Goal: Communication & Community: Connect with others

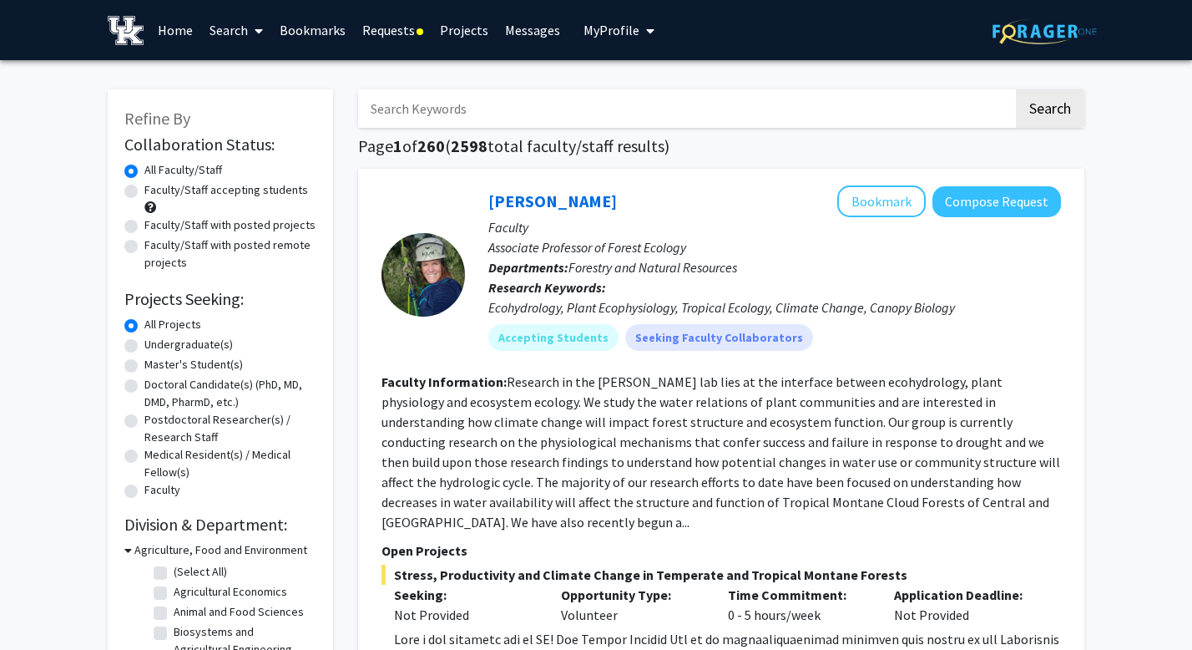
click at [393, 33] on link "Requests" at bounding box center [393, 30] width 78 height 58
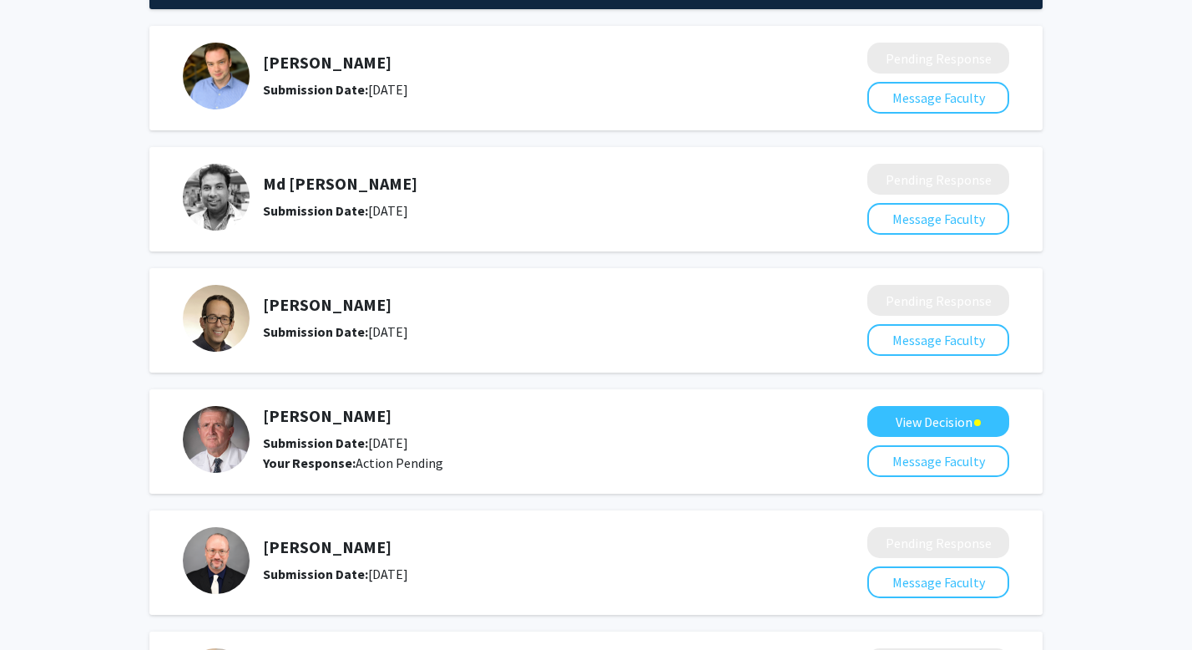
scroll to position [124, 0]
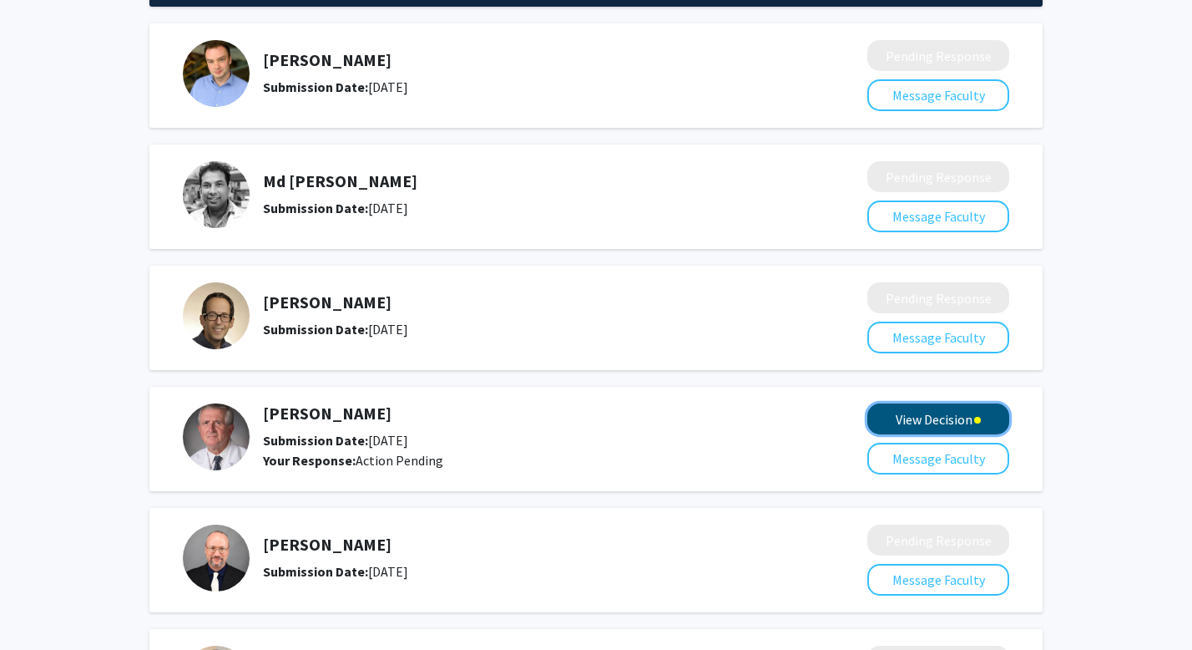
click at [990, 424] on button "View Decision" at bounding box center [939, 418] width 142 height 31
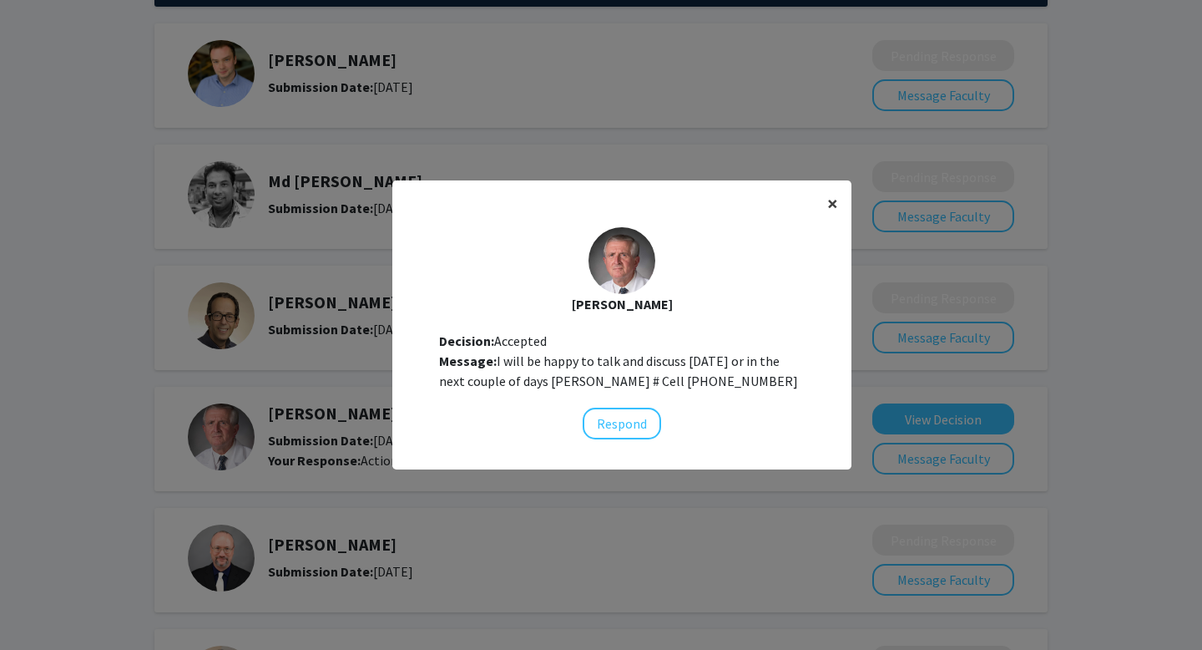
click at [838, 210] on span "×" at bounding box center [833, 203] width 11 height 26
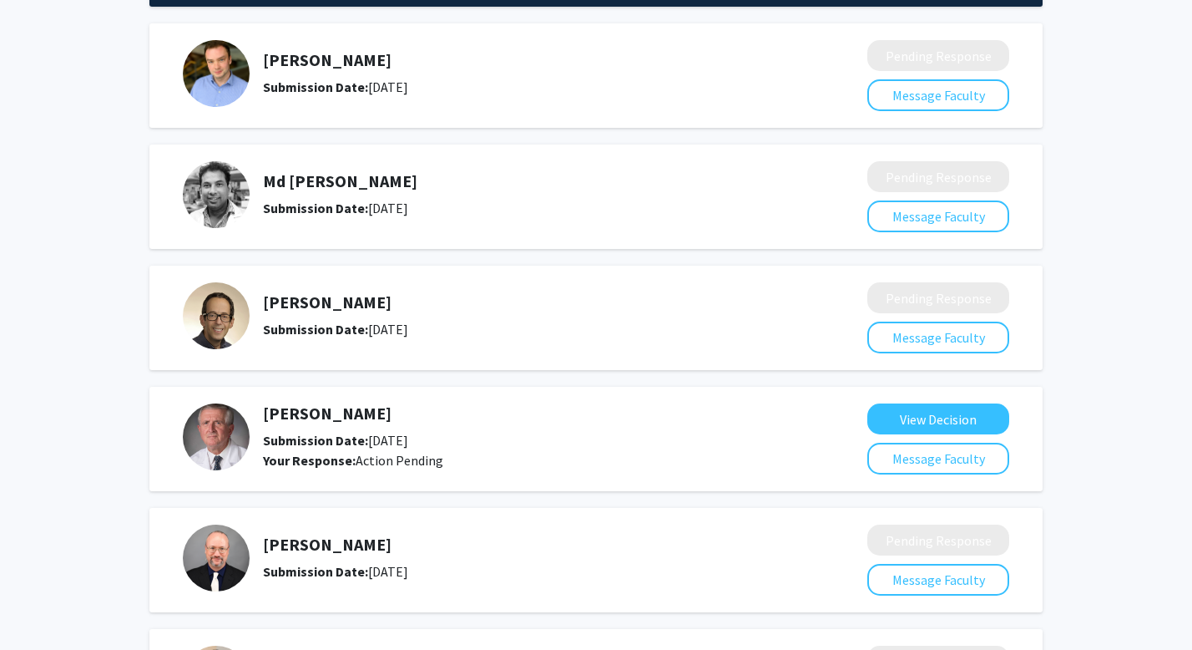
click at [304, 414] on h5 "[PERSON_NAME]" at bounding box center [521, 413] width 516 height 20
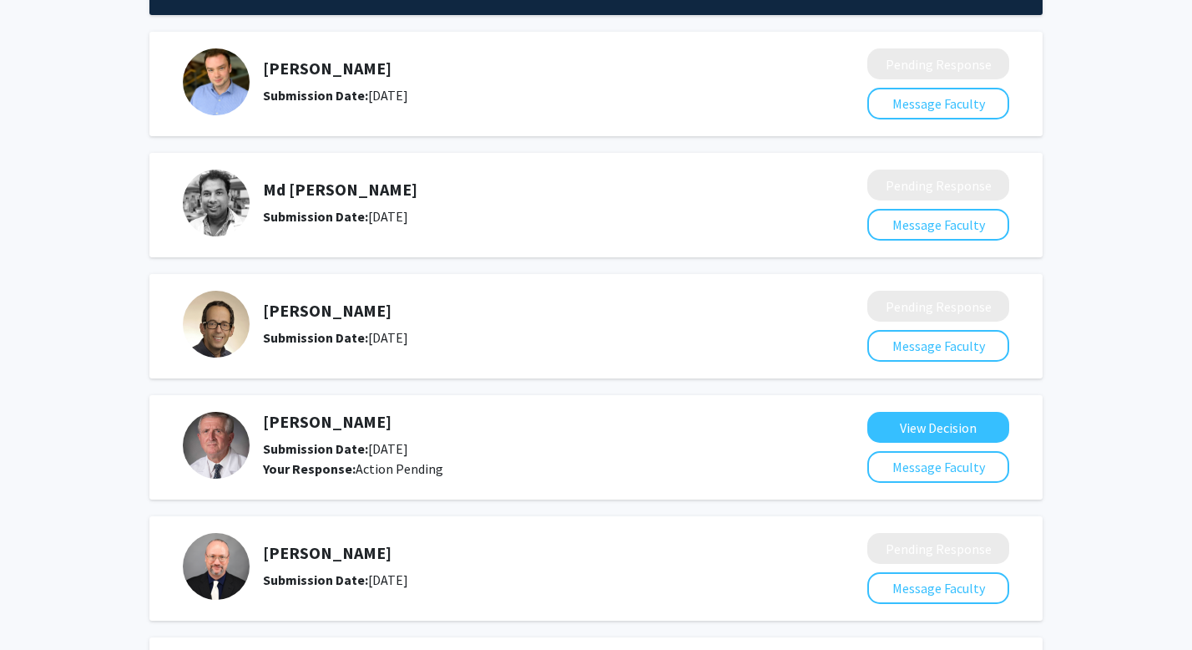
scroll to position [139, 0]
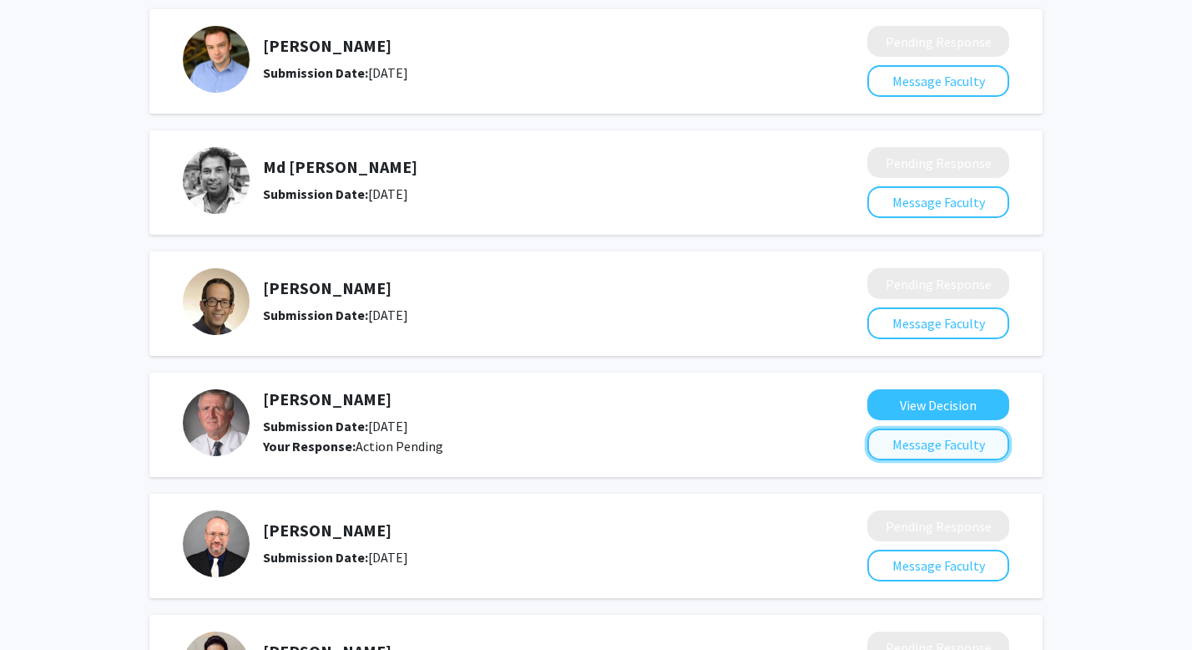
click at [963, 446] on button "Message Faculty" at bounding box center [939, 444] width 142 height 32
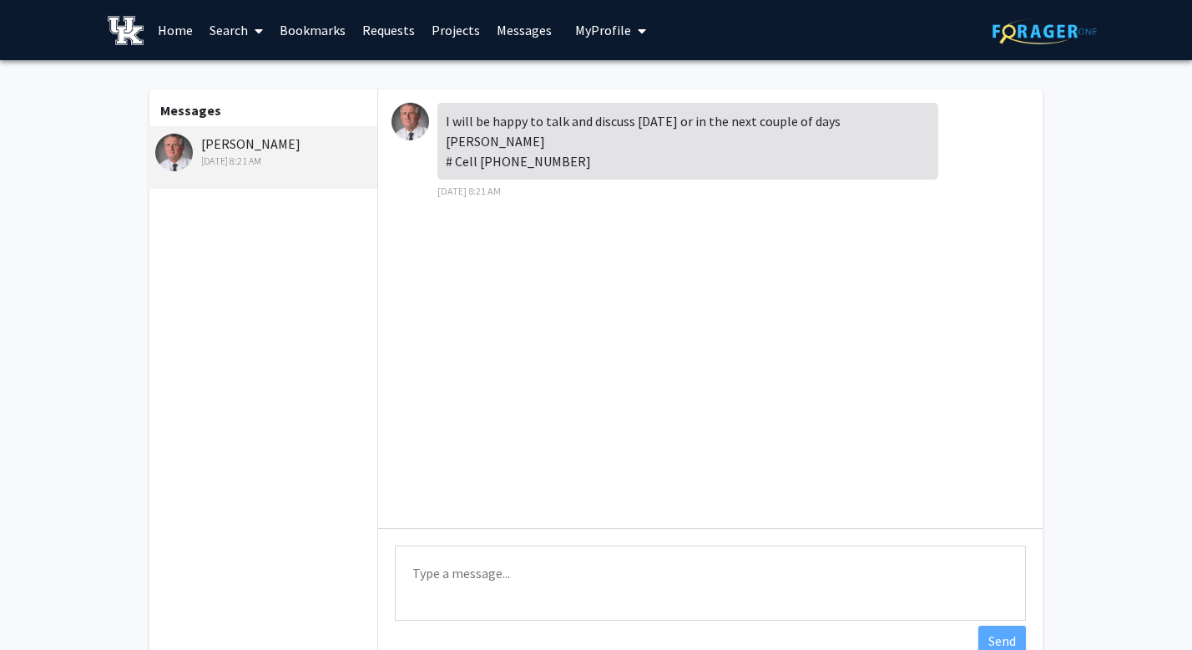
click at [235, 135] on div "[PERSON_NAME] [DATE] 8:21 AM" at bounding box center [264, 151] width 218 height 35
click at [415, 117] on img at bounding box center [411, 122] width 38 height 38
click at [319, 34] on link "Bookmarks" at bounding box center [312, 30] width 83 height 58
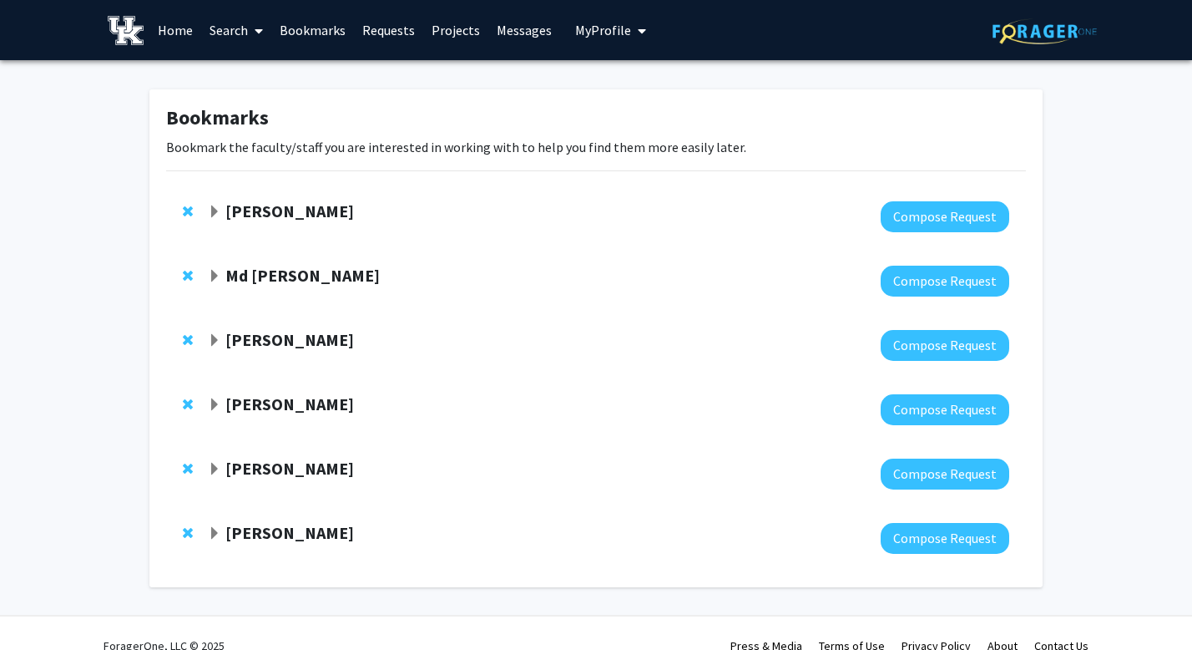
click at [397, 28] on link "Requests" at bounding box center [388, 30] width 69 height 58
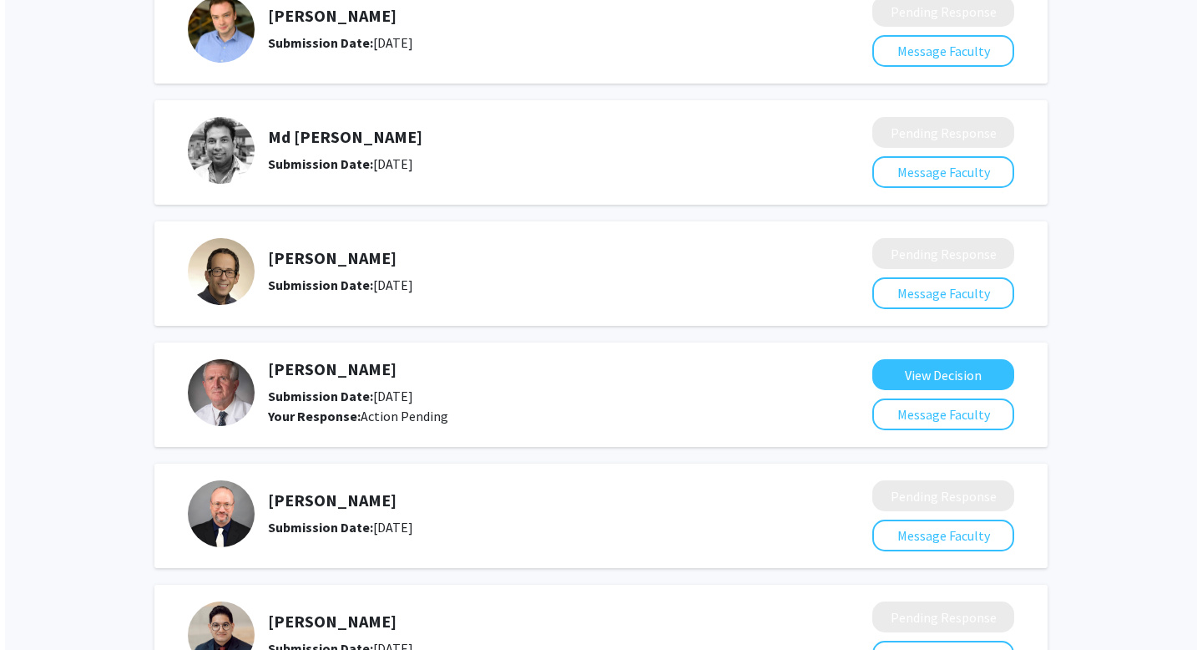
scroll to position [173, 0]
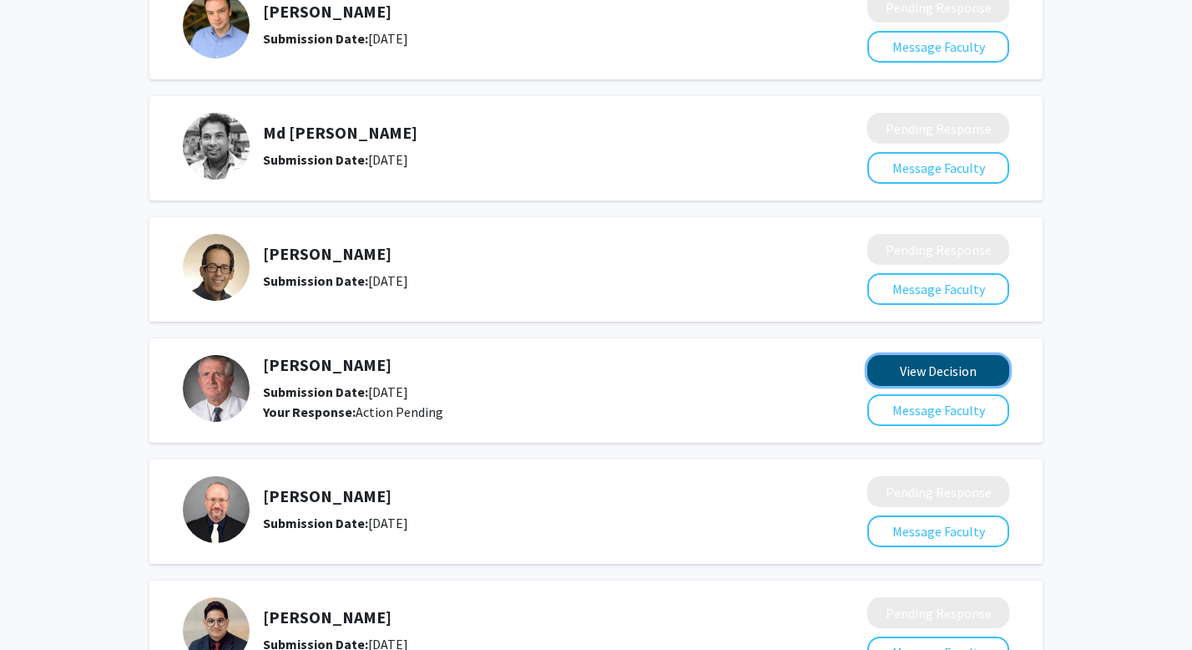
click at [950, 357] on button "View Decision" at bounding box center [939, 370] width 142 height 31
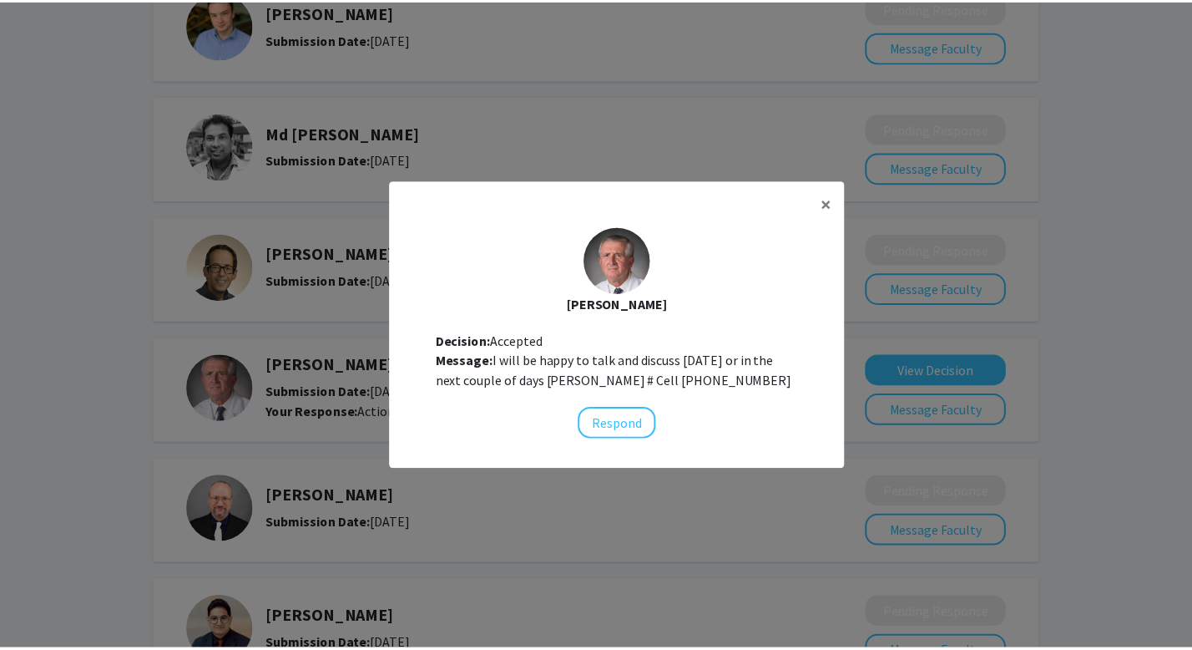
scroll to position [17, 0]
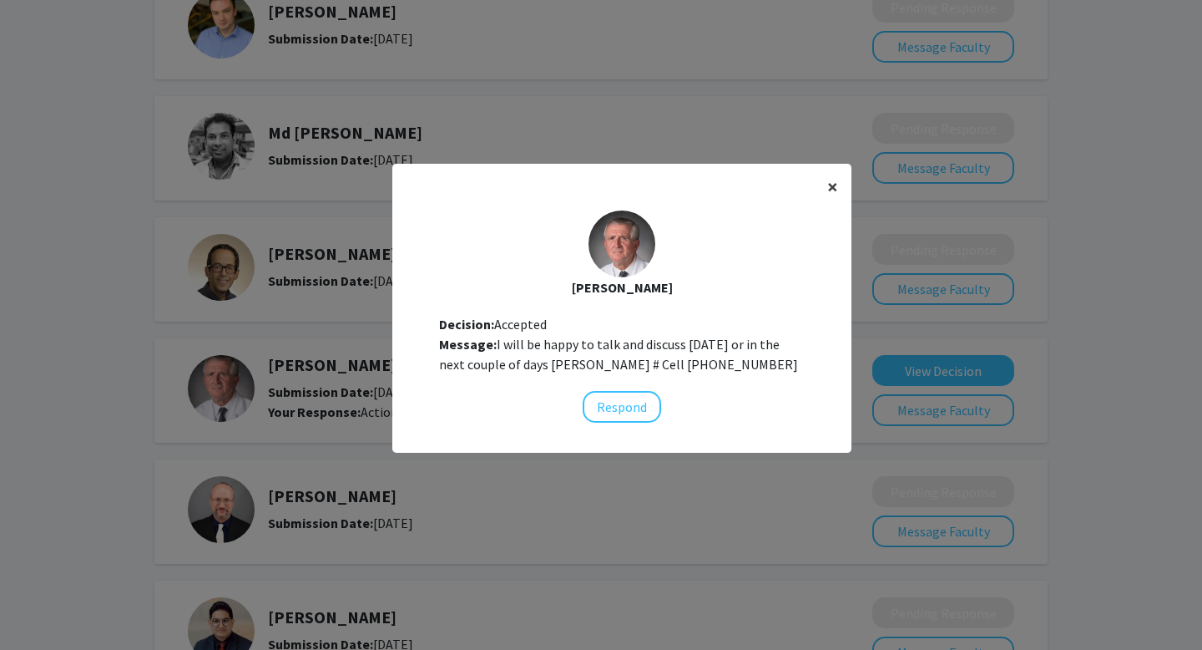
click at [832, 186] on span "×" at bounding box center [833, 187] width 11 height 26
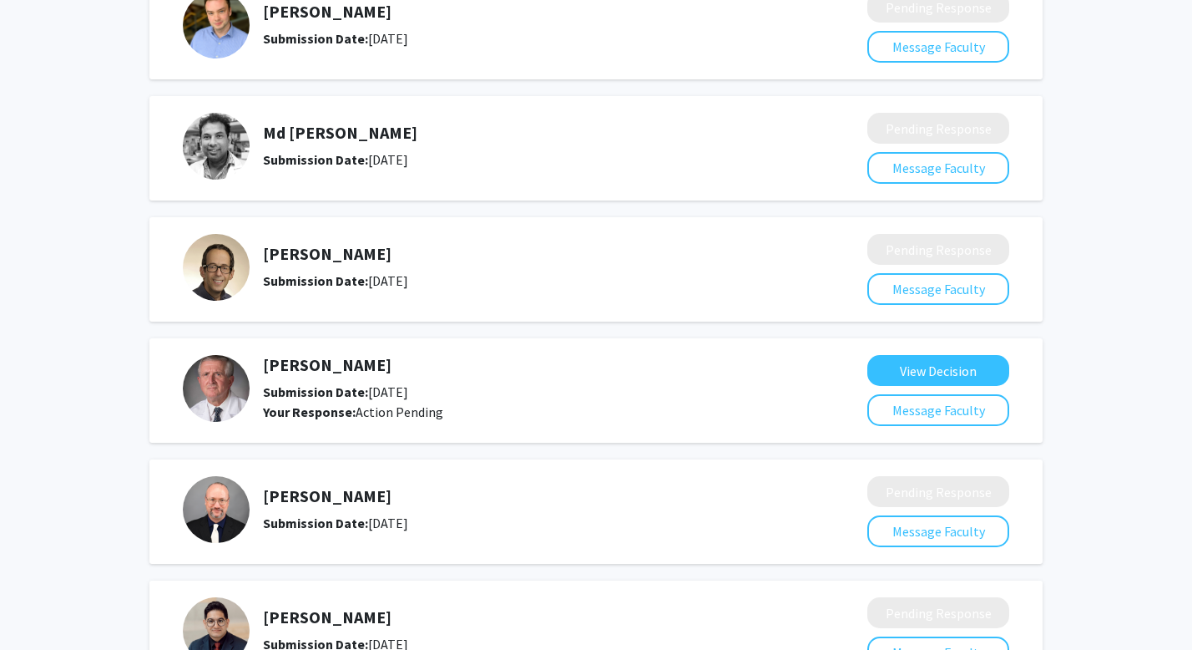
scroll to position [0, 0]
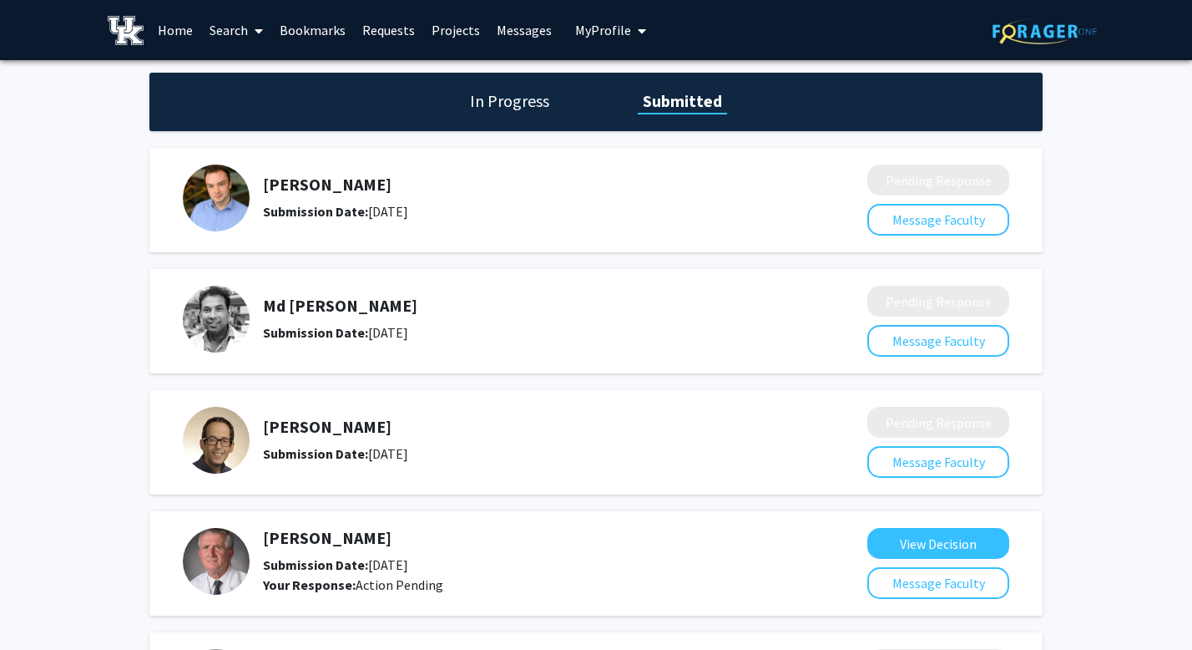
click at [223, 33] on link "Search" at bounding box center [236, 30] width 70 height 58
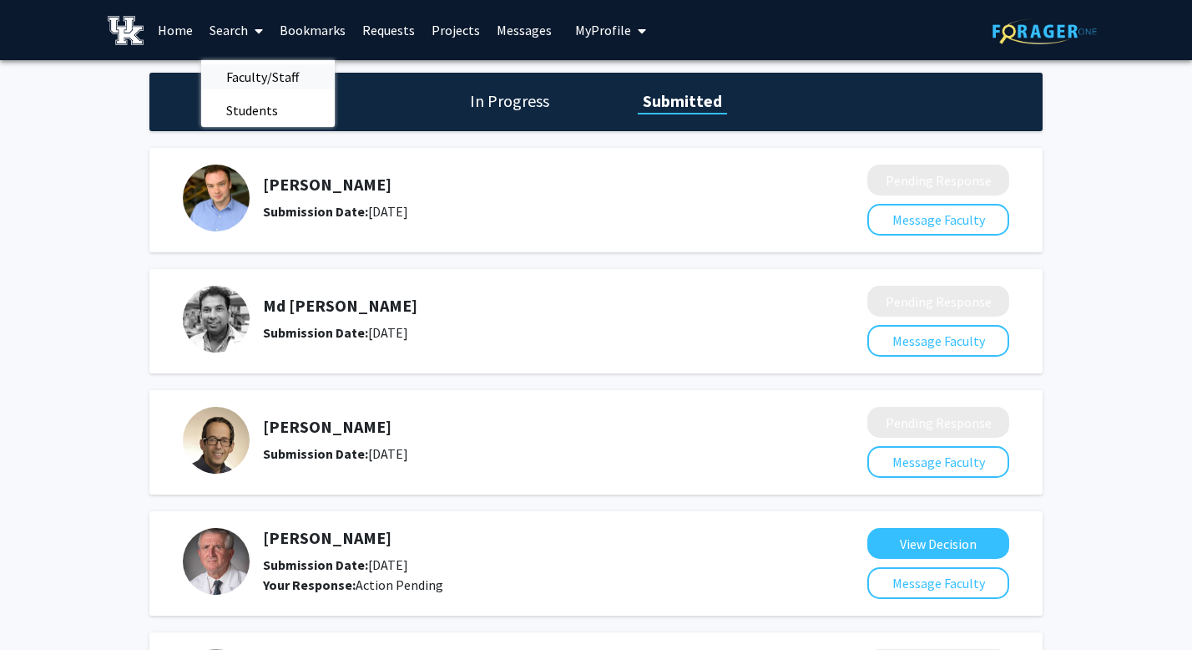
click at [242, 78] on span "Faculty/Staff" at bounding box center [262, 76] width 123 height 33
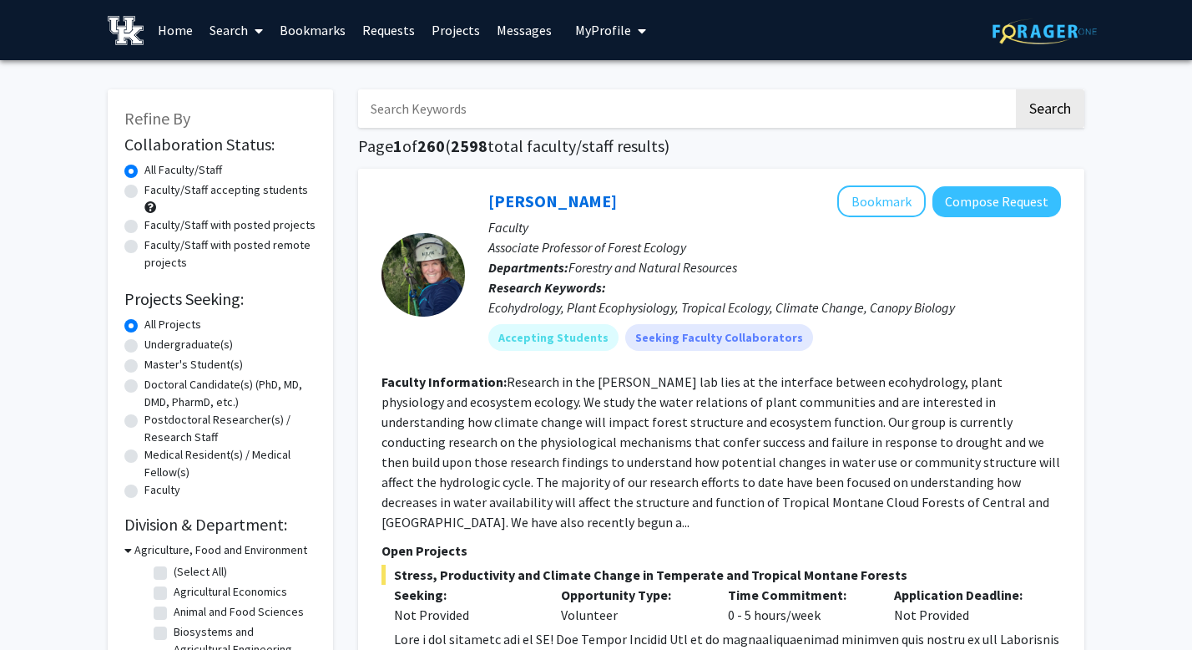
click at [427, 110] on input "Search Keywords" at bounding box center [686, 108] width 656 height 38
type input "munker"
click at [1016, 89] on button "Search" at bounding box center [1050, 108] width 68 height 38
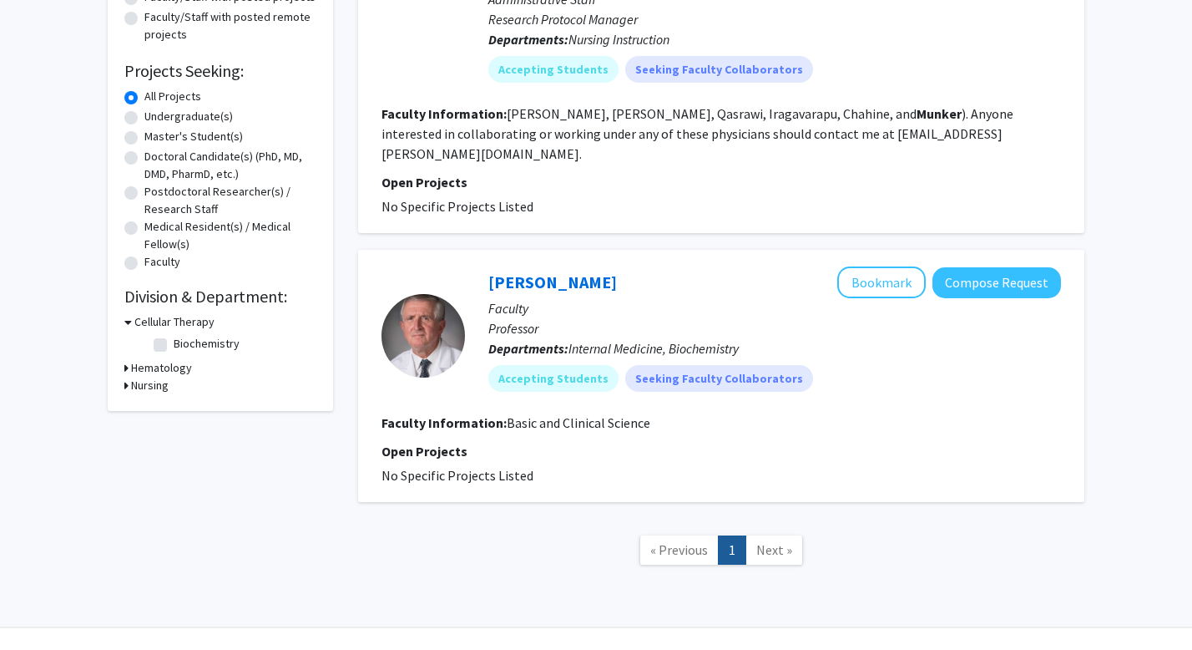
scroll to position [245, 0]
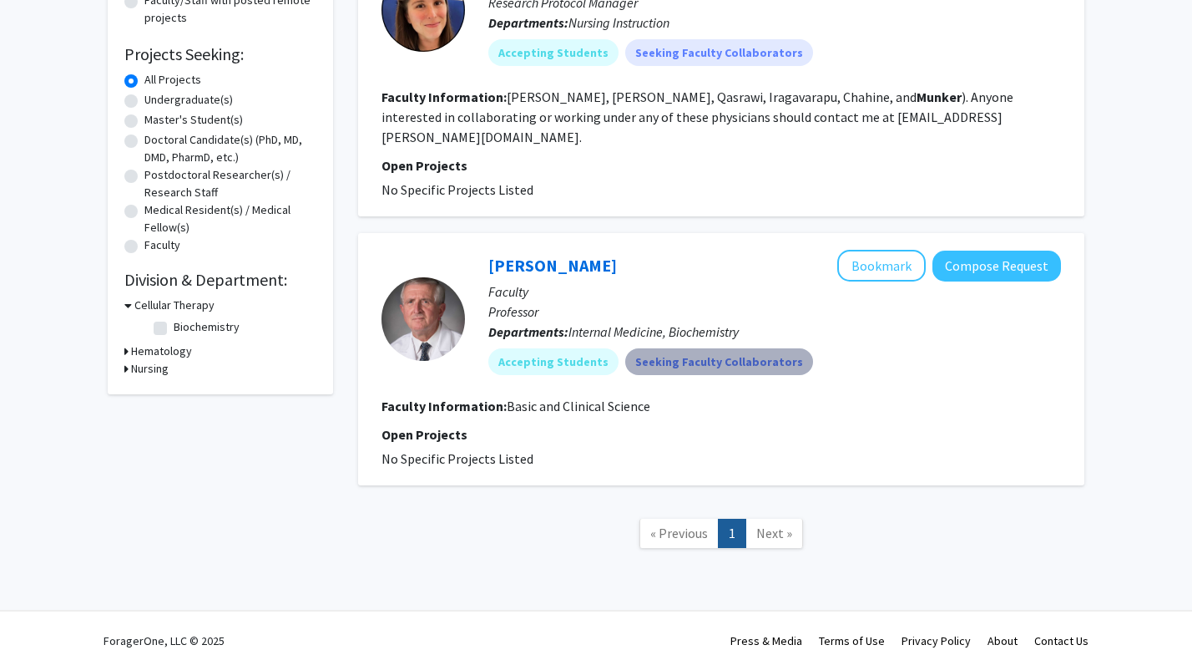
click at [724, 348] on mat-chip "Seeking Faculty Collaborators" at bounding box center [719, 361] width 188 height 27
click at [561, 255] on link "[PERSON_NAME]" at bounding box center [553, 265] width 129 height 21
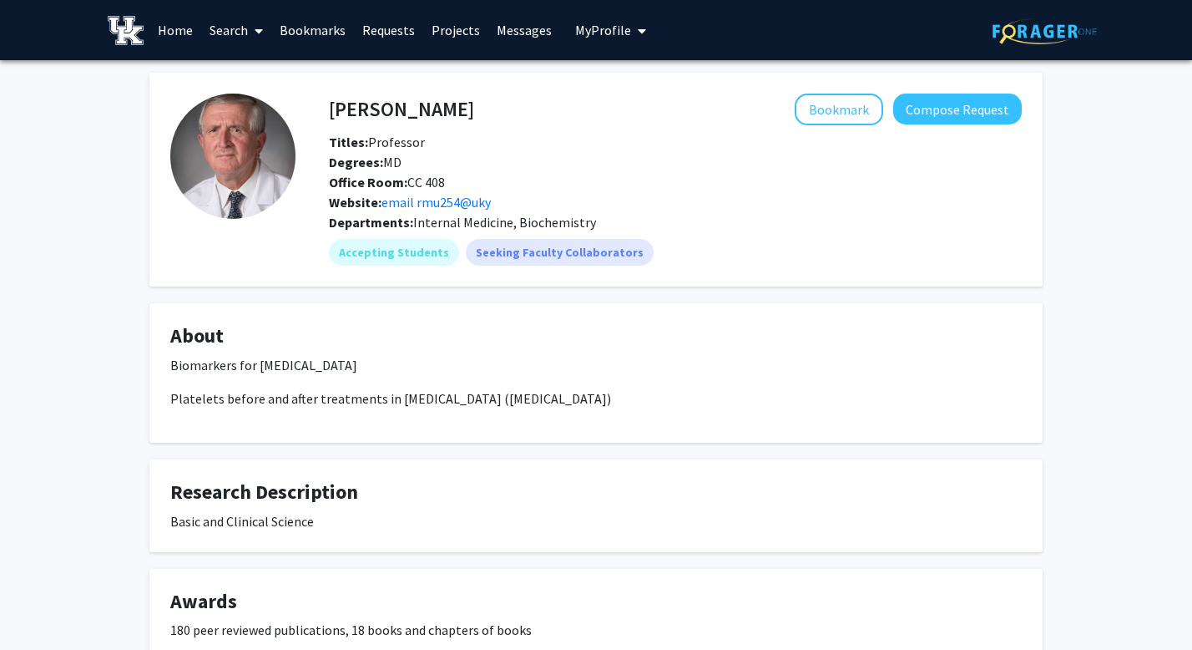
click at [504, 40] on link "Messages" at bounding box center [525, 30] width 72 height 58
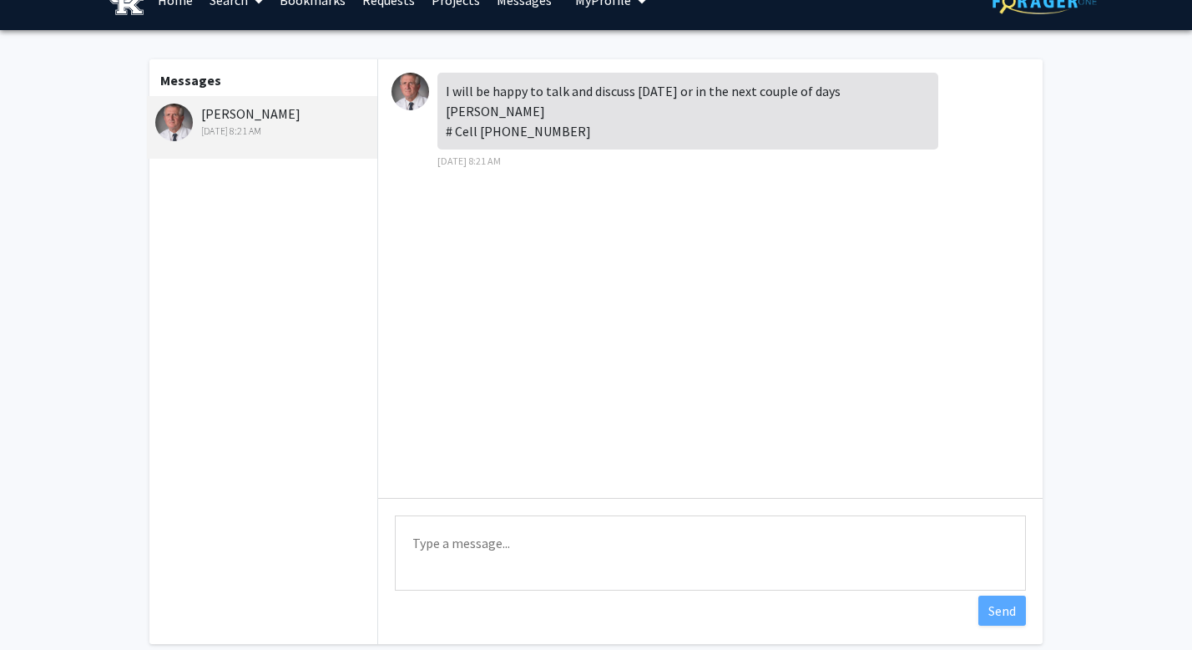
scroll to position [34, 0]
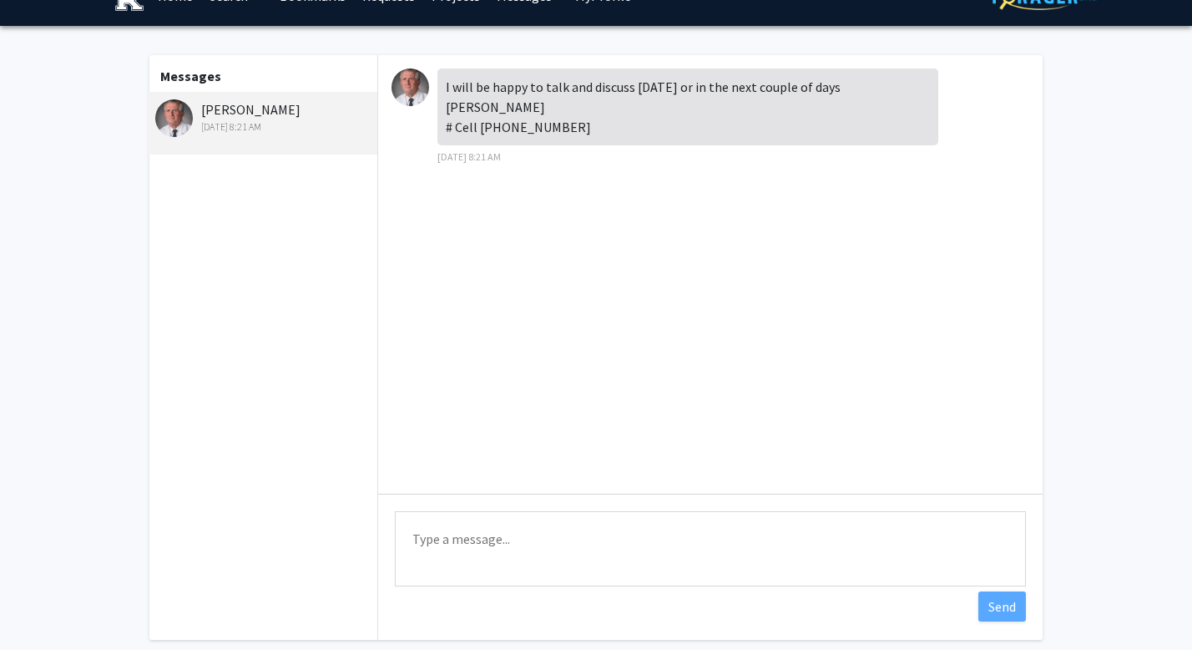
click at [549, 549] on textarea "Type a message" at bounding box center [710, 548] width 631 height 75
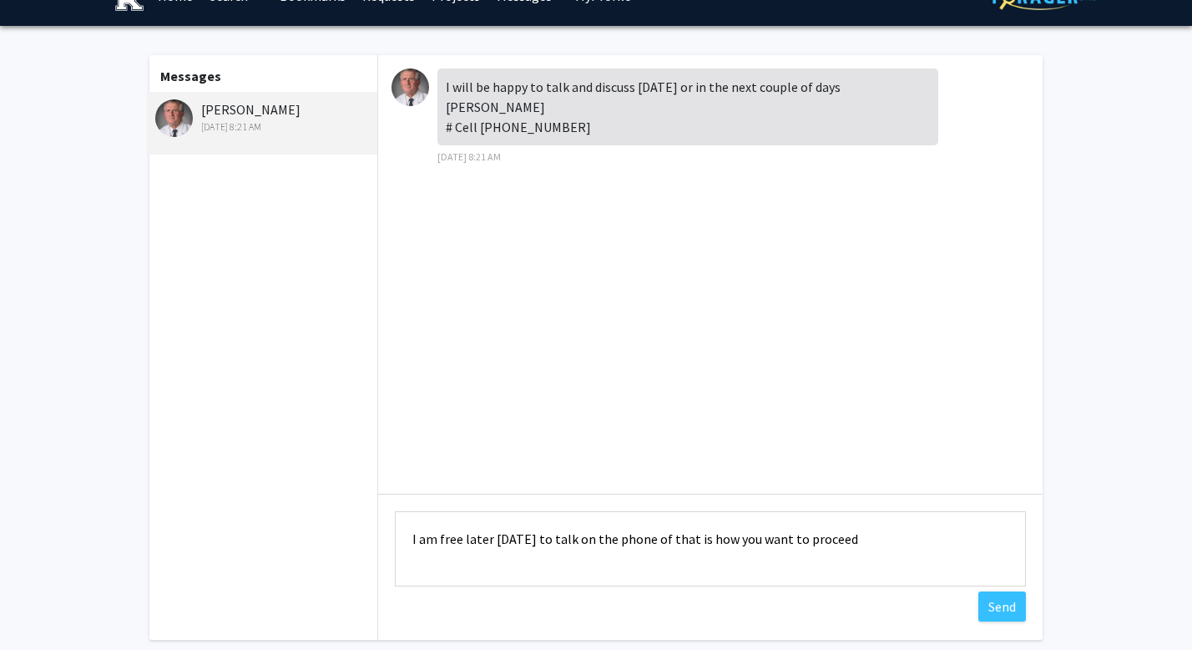
click at [646, 536] on textarea "I am free later [DATE] to talk on the phone of that is how you want to proceed" at bounding box center [710, 548] width 631 height 75
click at [880, 539] on textarea "I am free later [DATE] to talk on the phone if that is how you want to proceed" at bounding box center [710, 548] width 631 height 75
type textarea "I am free later [DATE] to talk on the phone if that is how you want to proceed"
click at [1003, 610] on button "Send" at bounding box center [1003, 606] width 48 height 30
